Goal: Information Seeking & Learning: Learn about a topic

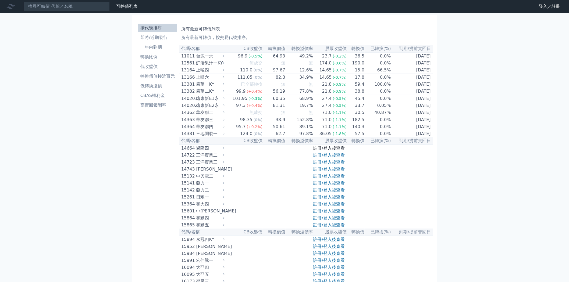
click at [338, 151] on link "註冊/登入後查看" at bounding box center [328, 148] width 31 height 5
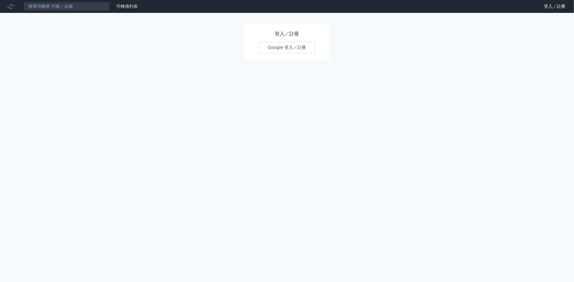
click at [302, 45] on link "Google 登入／註冊" at bounding box center [287, 47] width 56 height 11
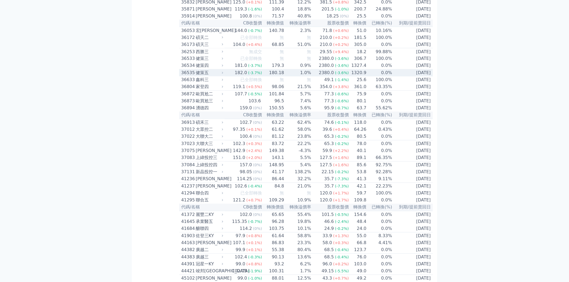
scroll to position [1225, 0]
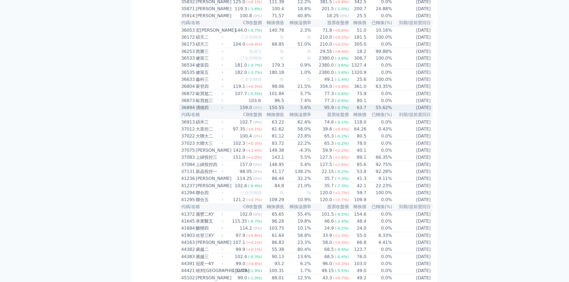
click at [187, 111] on div "36894" at bounding box center [187, 108] width 13 height 6
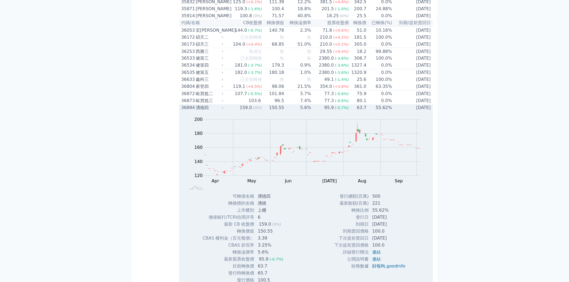
click at [188, 111] on div "36894" at bounding box center [187, 108] width 13 height 6
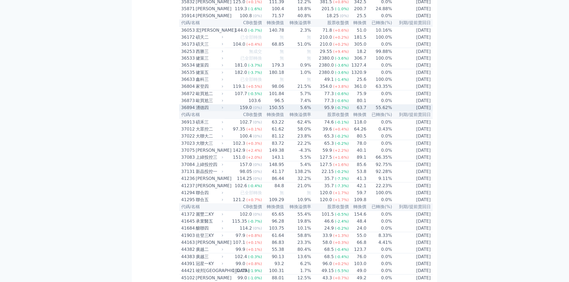
click at [188, 111] on div "36894" at bounding box center [187, 108] width 13 height 6
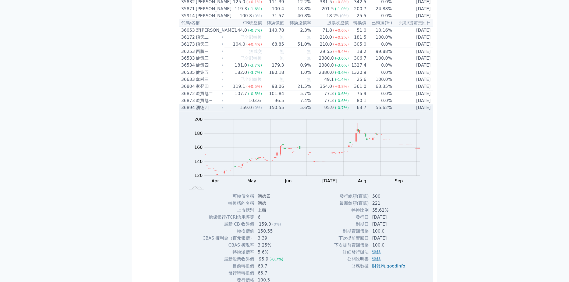
click at [188, 111] on div "36894" at bounding box center [187, 108] width 13 height 6
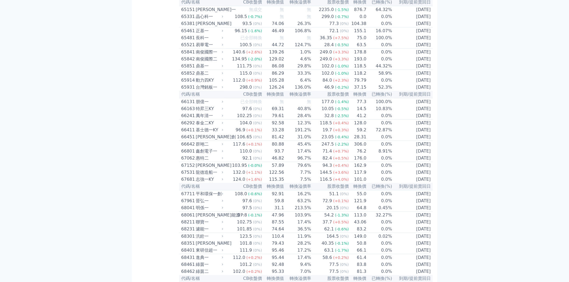
scroll to position [2421, 0]
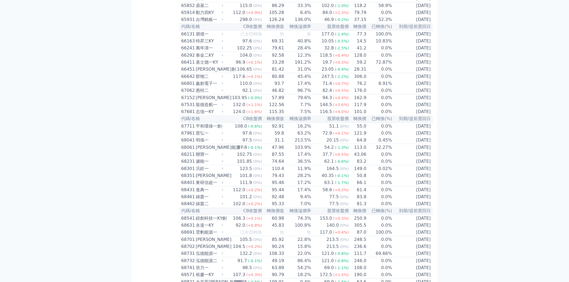
drag, startPoint x: 269, startPoint y: 174, endPoint x: 157, endPoint y: 166, distance: 112.4
click at [276, 16] on td "105.28" at bounding box center [273, 12] width 22 height 7
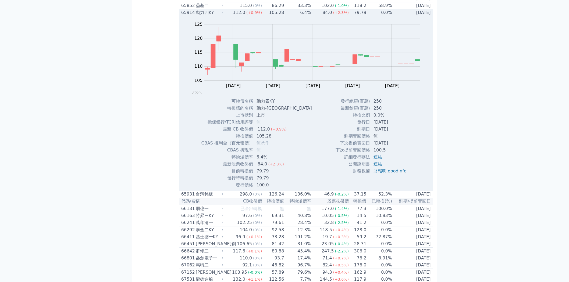
click at [276, 16] on td "105.28" at bounding box center [273, 12] width 22 height 7
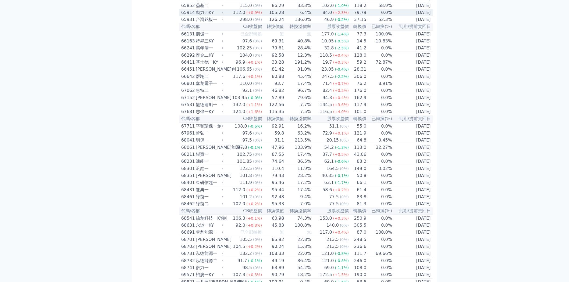
click at [276, 16] on td "105.28" at bounding box center [273, 12] width 22 height 7
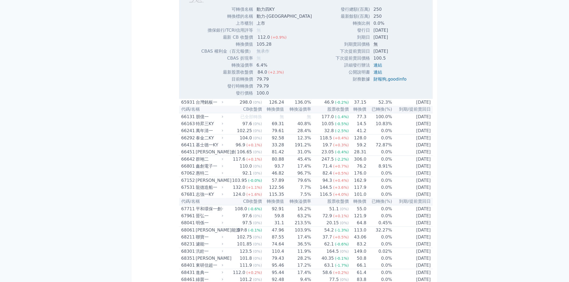
scroll to position [2481, 0]
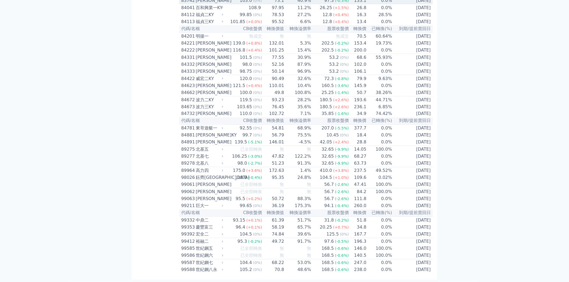
scroll to position [2959, 0]
